Goal: Task Accomplishment & Management: Use online tool/utility

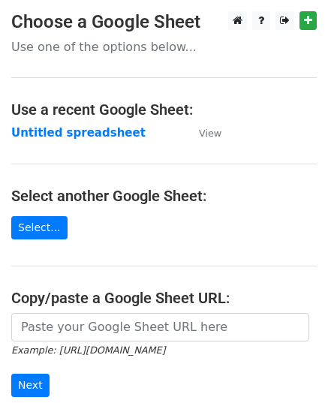
scroll to position [191, 0]
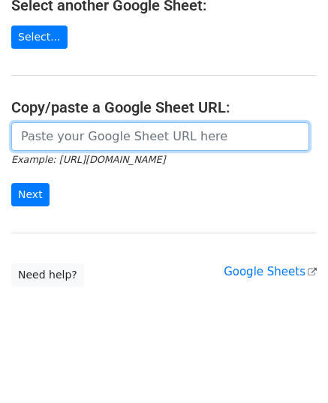
click at [98, 139] on input "url" at bounding box center [160, 136] width 298 height 29
paste input "https://docs.google.com/spreadsheets/d/1cFcLQWGRaJ6b4LJ-Qa_OV84CMEGSF4DPHj0hxQl…"
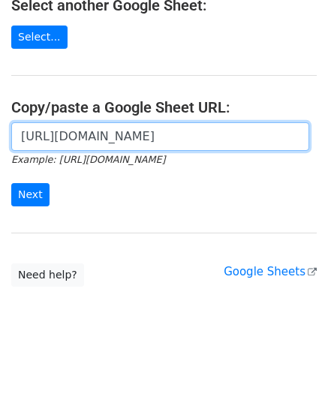
scroll to position [0, 338]
type input "https://docs.google.com/spreadsheets/d/1cFcLQWGRaJ6b4LJ-Qa_OV84CMEGSF4DPHj0hxQl…"
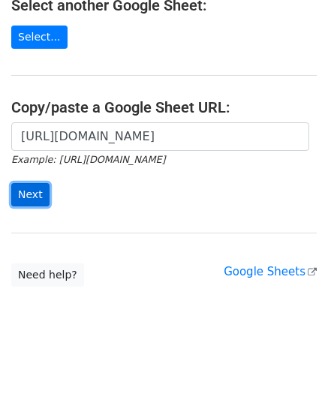
click at [22, 192] on input "Next" at bounding box center [30, 194] width 38 height 23
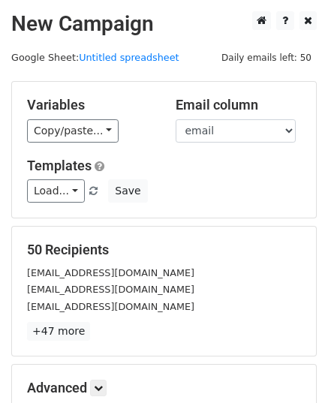
scroll to position [177, 0]
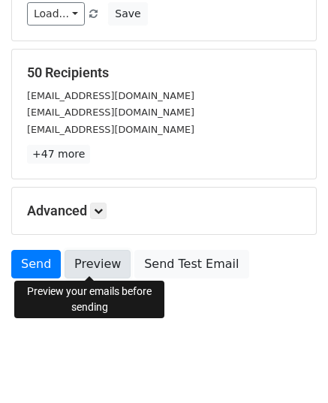
click at [78, 264] on link "Preview" at bounding box center [98, 264] width 66 height 29
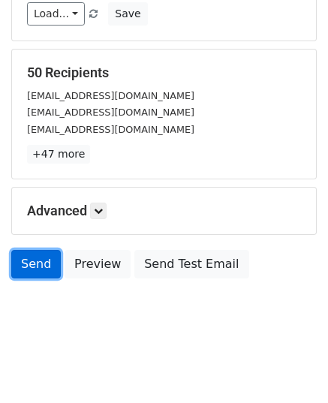
click at [51, 264] on link "Send" at bounding box center [36, 264] width 50 height 29
